Goal: Browse casually

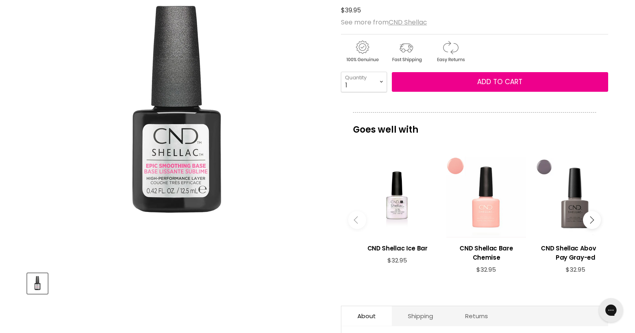
scroll to position [160, 0]
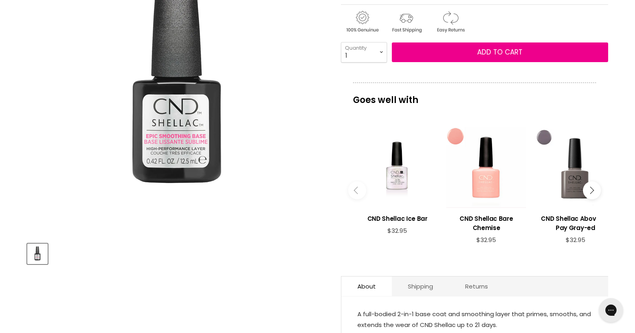
click at [593, 188] on button "Main content" at bounding box center [592, 190] width 18 height 18
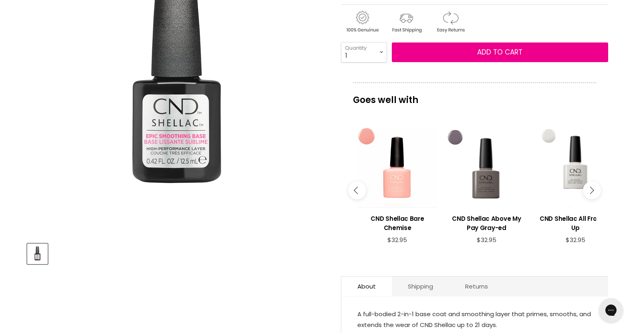
click at [595, 191] on button "Main content" at bounding box center [592, 190] width 18 height 18
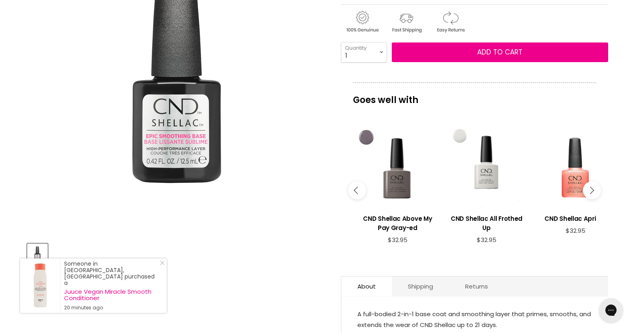
click at [595, 191] on button "Main content" at bounding box center [592, 190] width 18 height 18
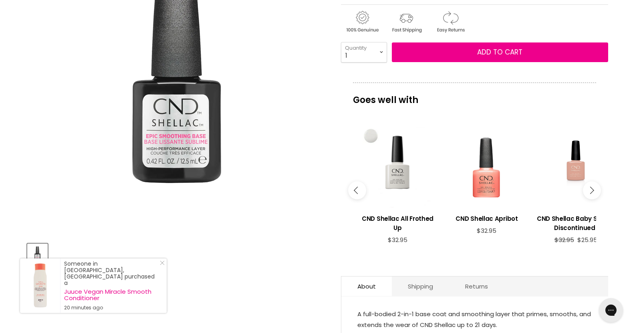
click at [595, 191] on button "Main content" at bounding box center [592, 190] width 18 height 18
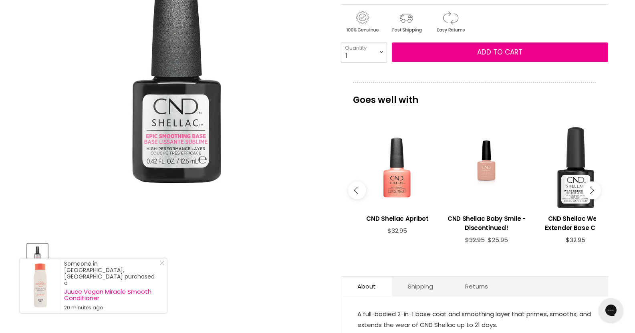
click at [595, 191] on button "Main content" at bounding box center [592, 190] width 18 height 18
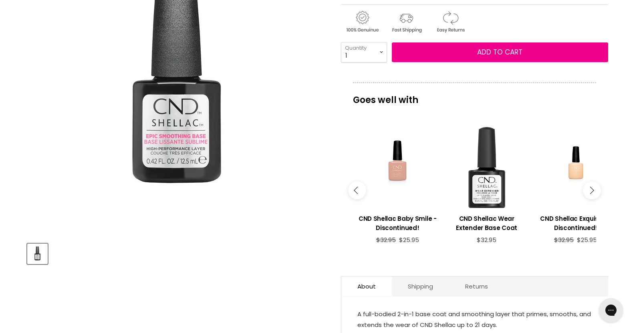
click at [595, 191] on button "Main content" at bounding box center [592, 190] width 18 height 18
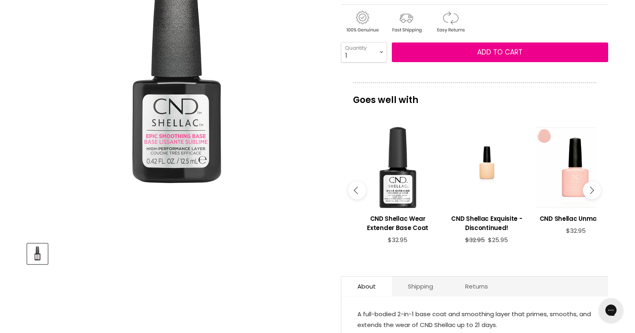
click at [595, 191] on button "Main content" at bounding box center [592, 190] width 18 height 18
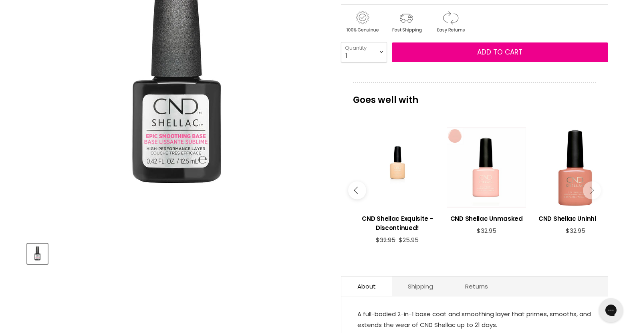
click at [595, 191] on button "Main content" at bounding box center [592, 190] width 18 height 18
click at [588, 191] on icon "Main content" at bounding box center [589, 190] width 7 height 7
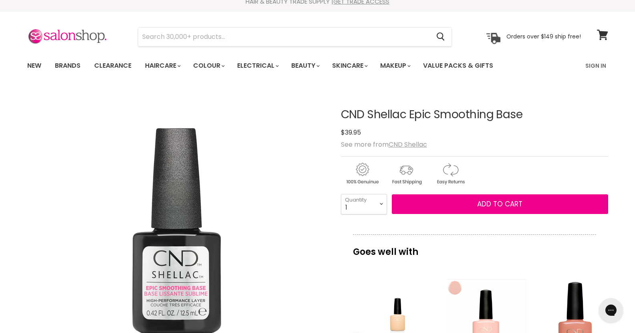
scroll to position [0, 0]
